Goal: Information Seeking & Learning: Learn about a topic

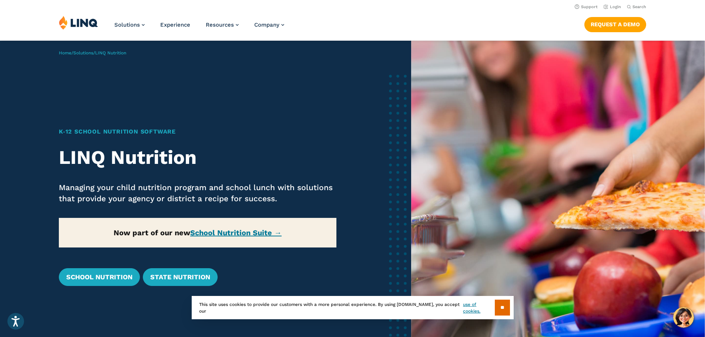
click at [156, 169] on div "K‑12 School Nutrition Software LINQ Nutrition Managing your child nutrition pro…" at bounding box center [198, 206] width 278 height 159
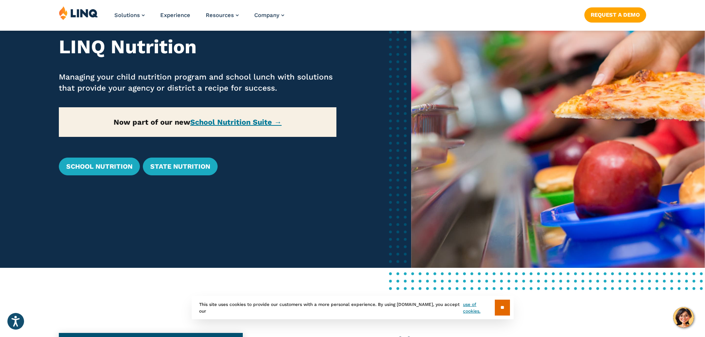
scroll to position [111, 0]
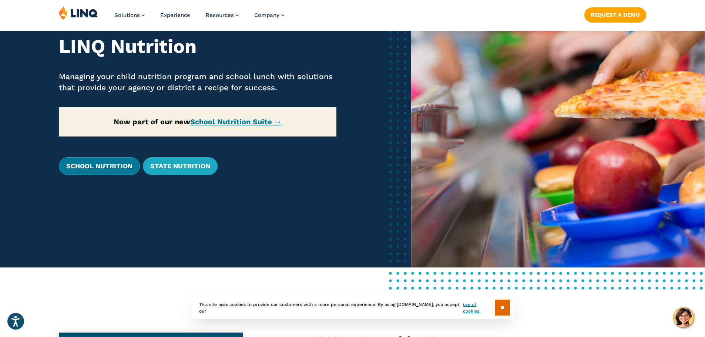
click at [97, 162] on link "School Nutrition" at bounding box center [99, 166] width 81 height 18
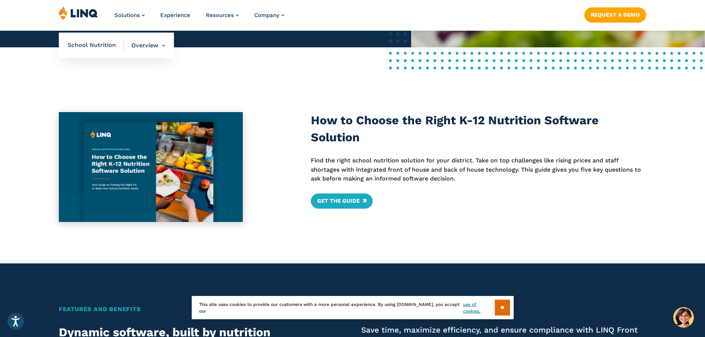
scroll to position [333, 0]
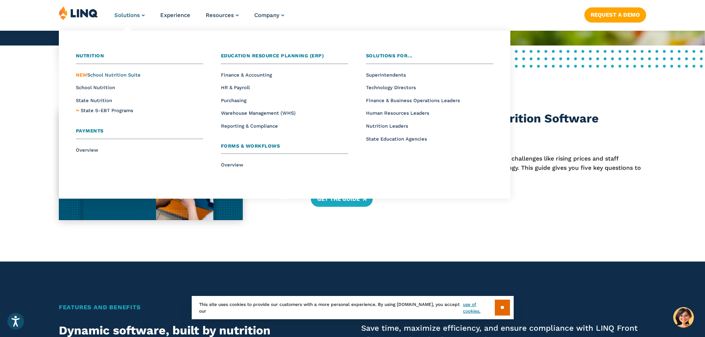
click at [85, 74] on span "NEW School Nutrition Suite" at bounding box center [108, 75] width 65 height 6
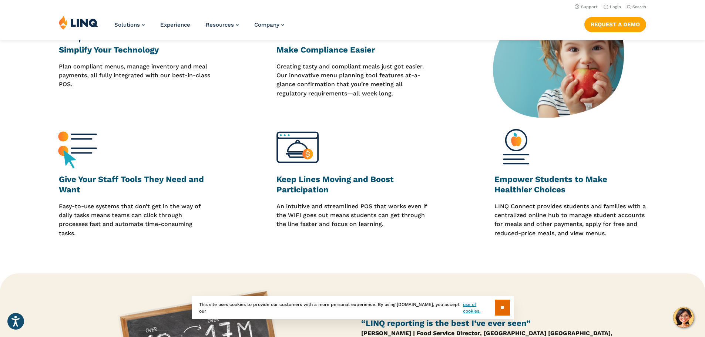
scroll to position [222, 0]
